Goal: Task Accomplishment & Management: Complete application form

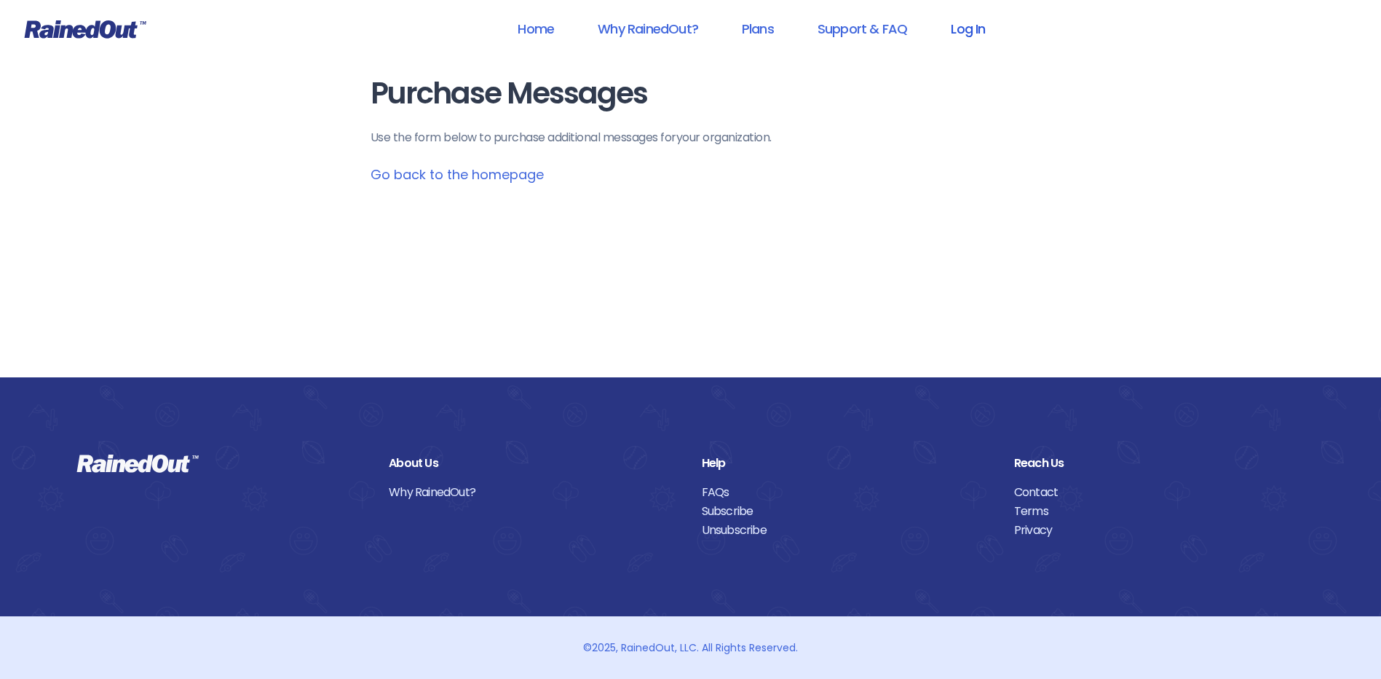
click at [971, 31] on link "Log In" at bounding box center [968, 28] width 72 height 33
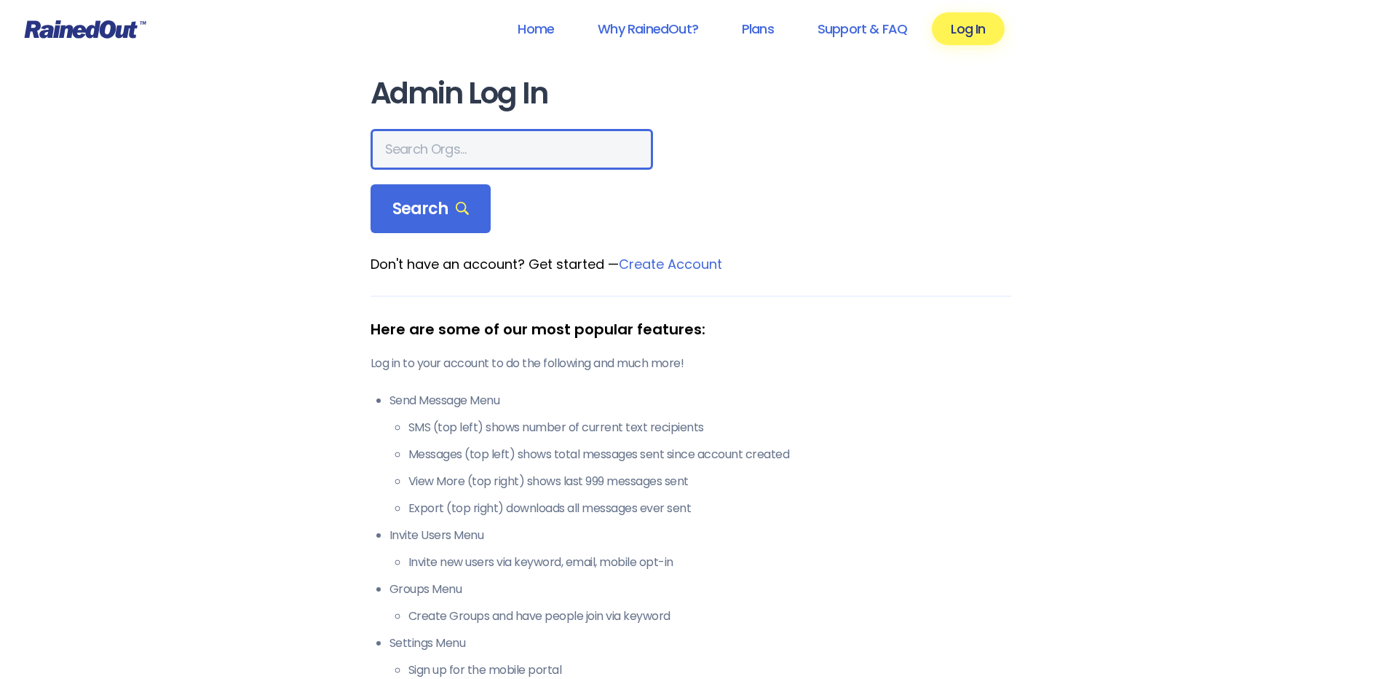
click at [444, 154] on input "text" at bounding box center [512, 149] width 283 height 41
type input "hfah"
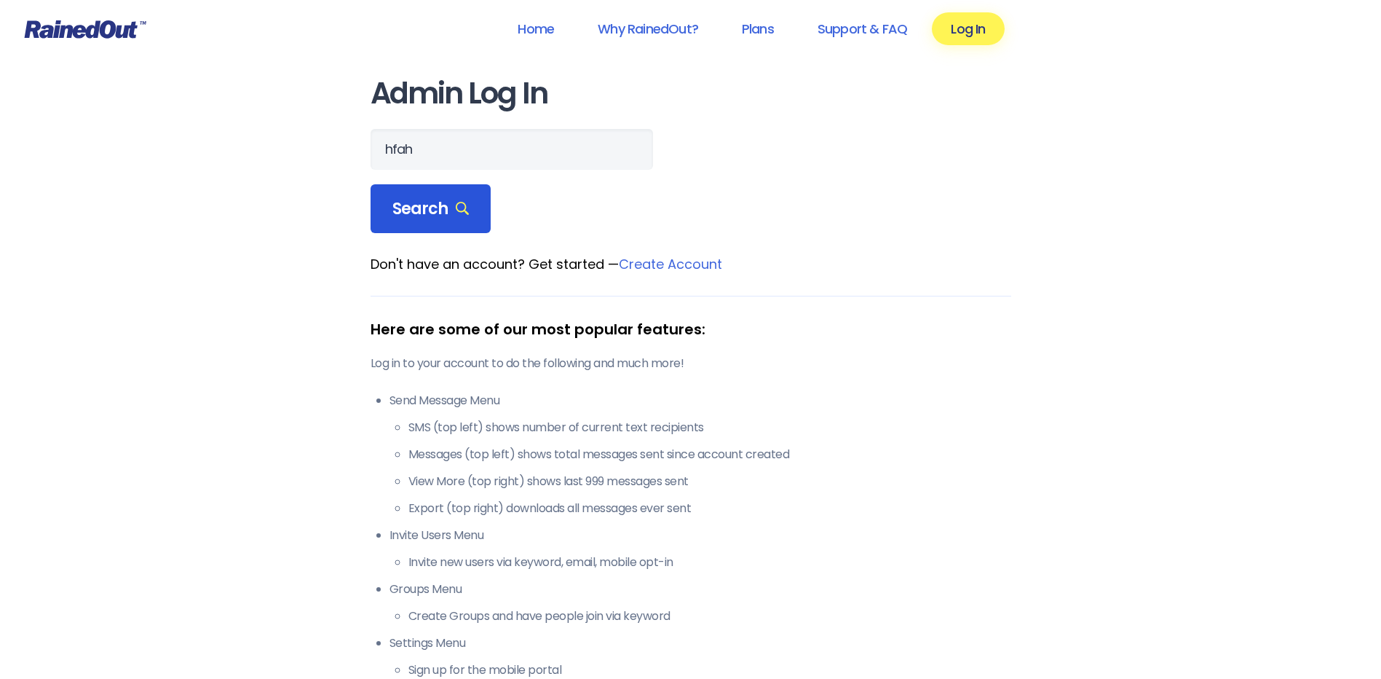
click at [481, 208] on div "Search" at bounding box center [431, 209] width 121 height 50
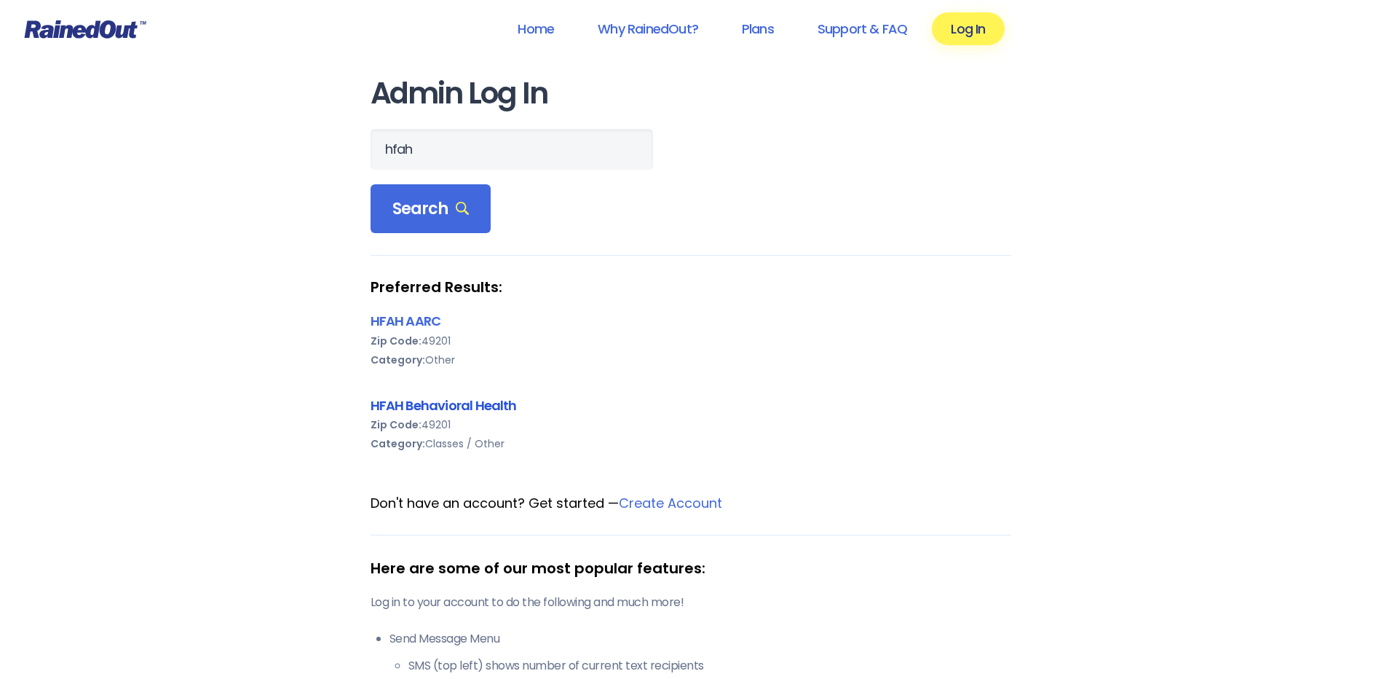
click at [473, 401] on link "HFAH Behavioral Health" at bounding box center [444, 405] width 146 height 18
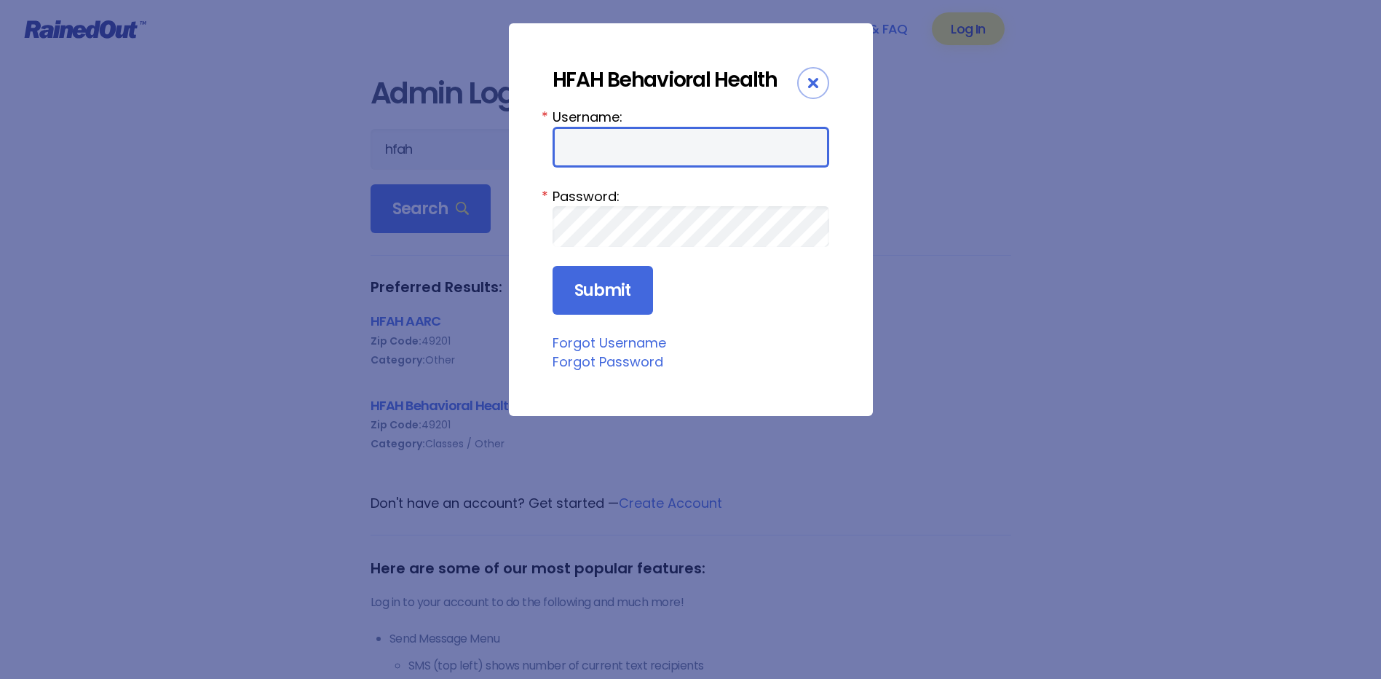
click at [644, 162] on input "Username:" at bounding box center [691, 147] width 277 height 41
type input "Nhuebn1"
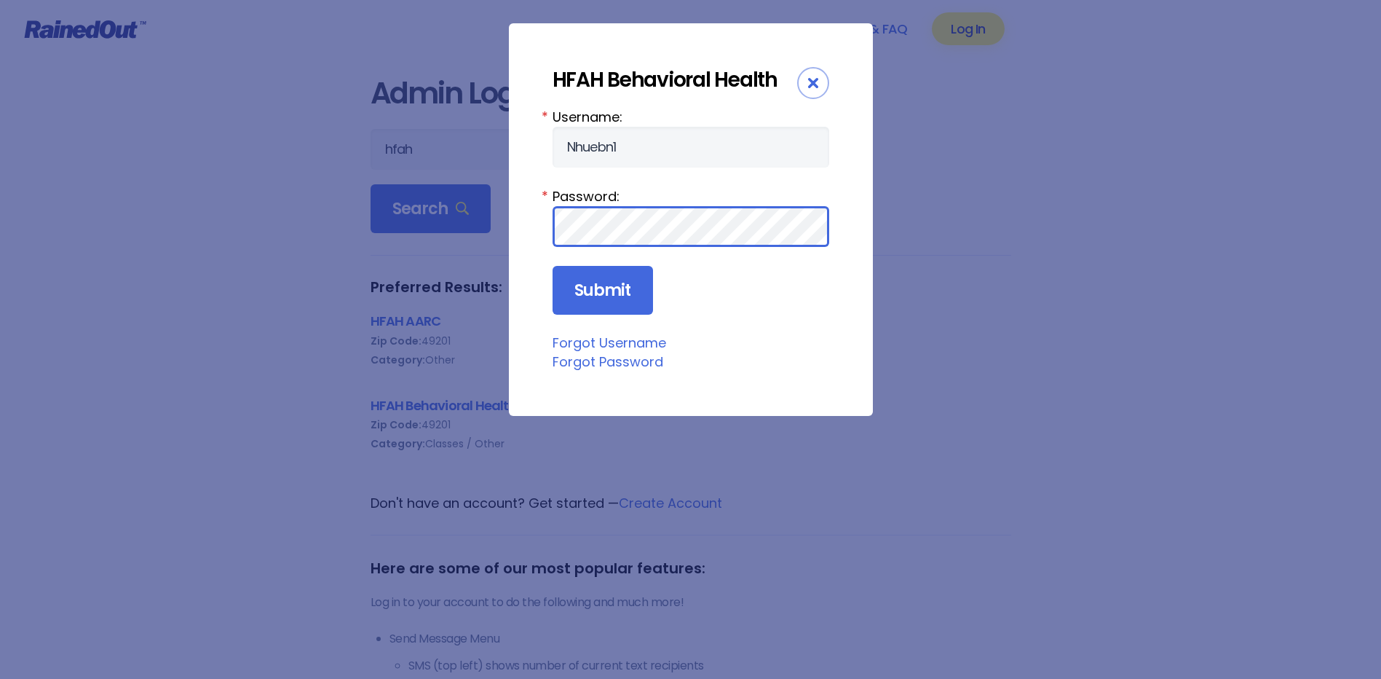
click at [553, 266] on input "Submit" at bounding box center [603, 291] width 100 height 50
